Goal: Browse casually

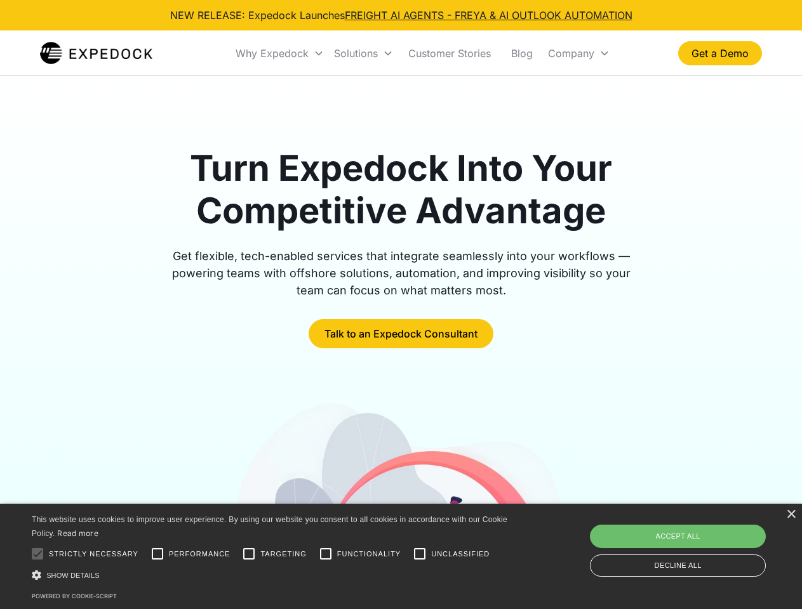
click at [280, 53] on div "Why Expedock" at bounding box center [271, 53] width 73 height 13
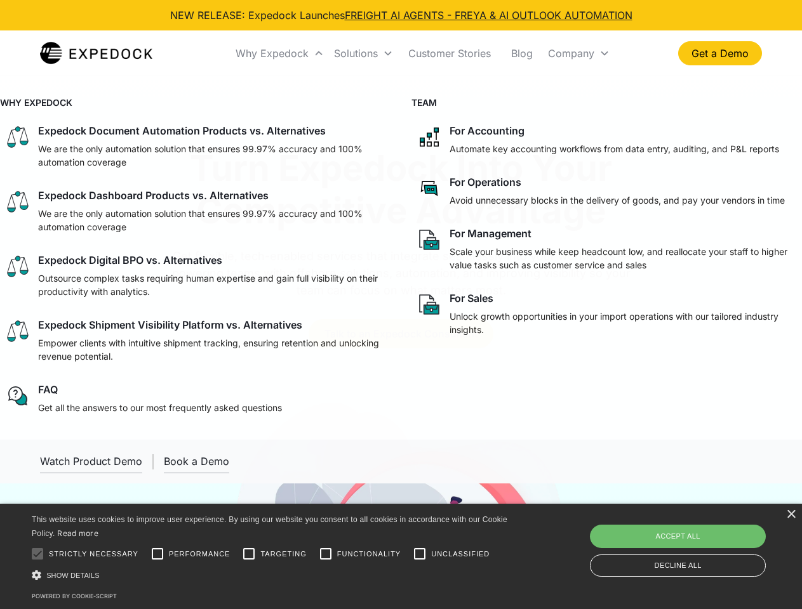
click at [363, 53] on div "Solutions" at bounding box center [356, 53] width 44 height 13
click at [578, 53] on div "Company" at bounding box center [571, 53] width 46 height 13
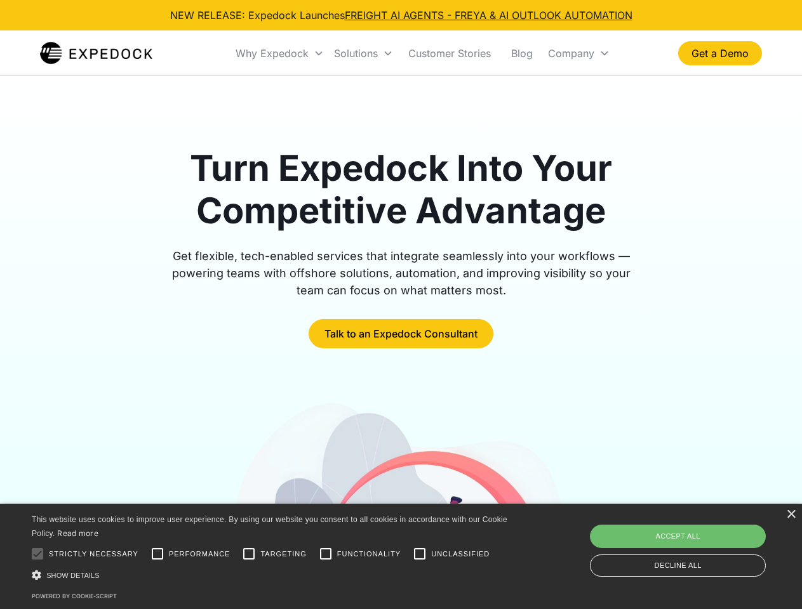
click at [37, 554] on div at bounding box center [37, 553] width 25 height 25
click at [157, 554] on input "Performance" at bounding box center [157, 553] width 25 height 25
checkbox input "true"
click at [249, 554] on input "Targeting" at bounding box center [248, 553] width 25 height 25
checkbox input "true"
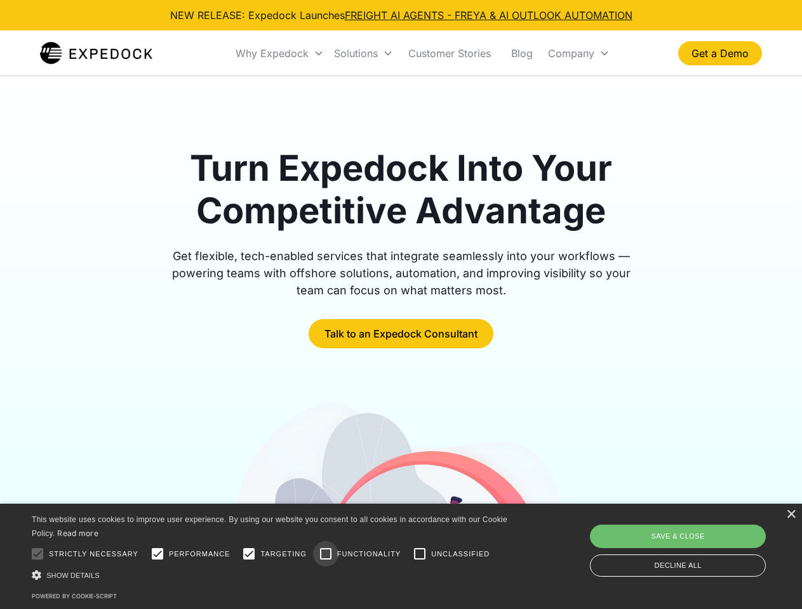
click at [326, 554] on input "Functionality" at bounding box center [325, 553] width 25 height 25
checkbox input "true"
click at [420, 554] on input "Unclassified" at bounding box center [419, 553] width 25 height 25
checkbox input "true"
click at [272, 575] on div "Show details Hide details" at bounding box center [272, 575] width 480 height 13
